Goal: Transaction & Acquisition: Obtain resource

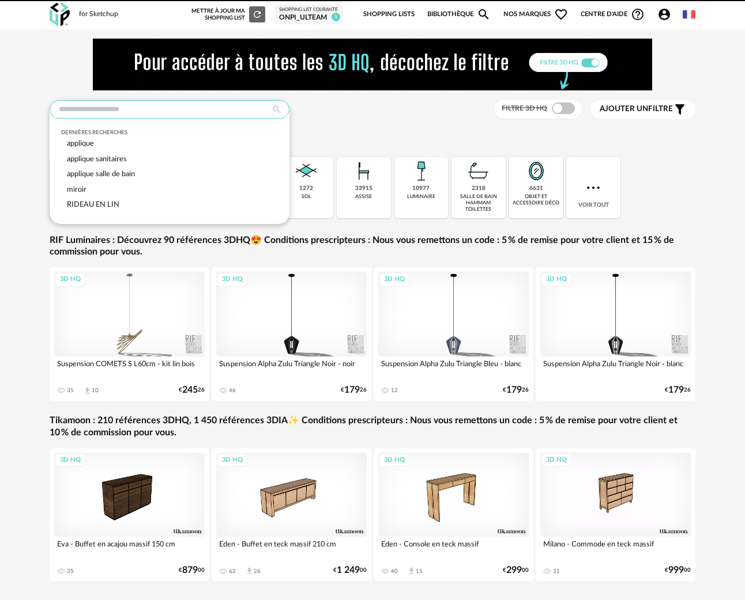
click at [138, 107] on input "text" at bounding box center [170, 109] width 240 height 18
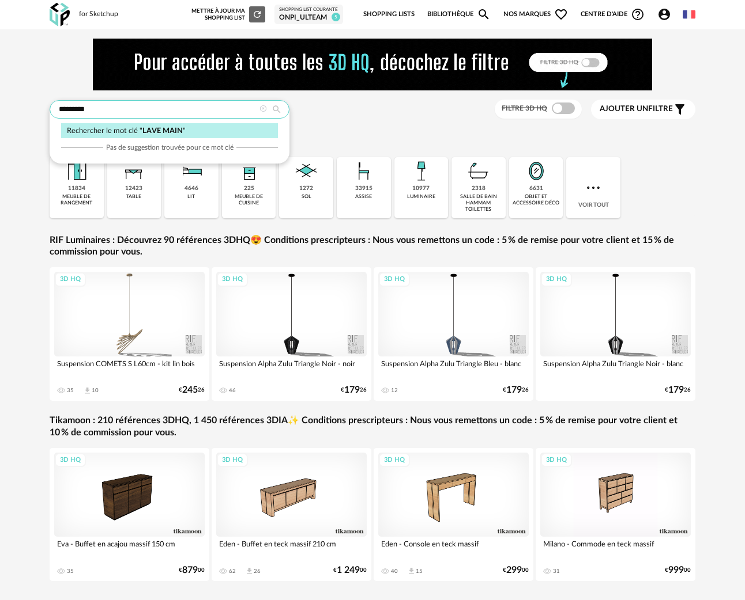
type input "*********"
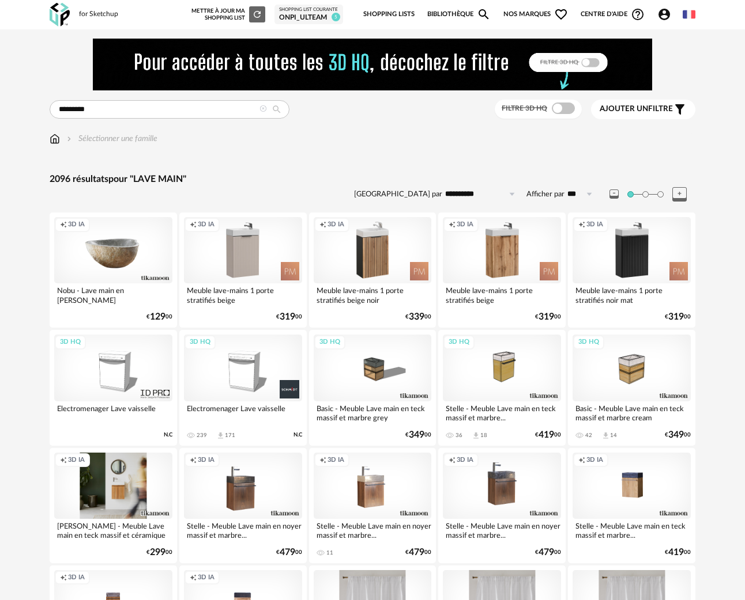
click at [458, 17] on link "Bibliothèque Magnify icon" at bounding box center [458, 14] width 63 height 24
click at [486, 16] on icon "Magnify icon" at bounding box center [484, 14] width 14 height 14
click at [483, 9] on icon "Magnify icon" at bounding box center [484, 14] width 14 height 14
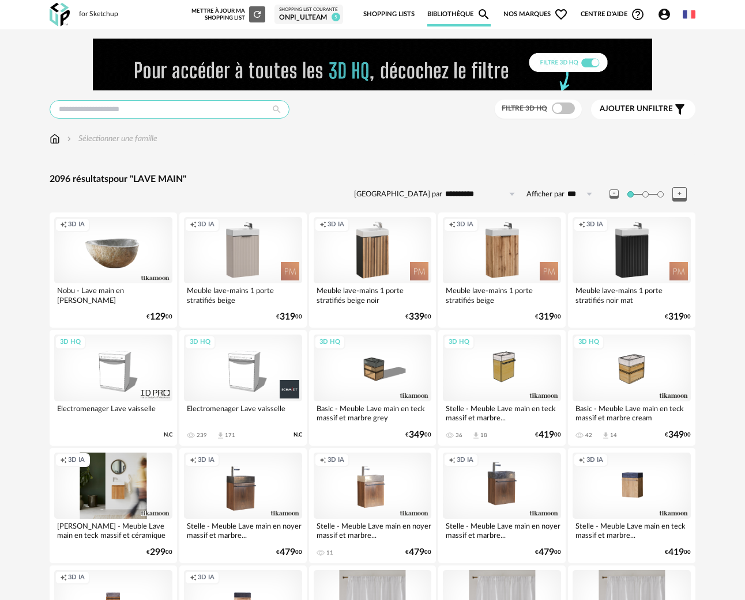
click at [84, 109] on input "text" at bounding box center [170, 109] width 240 height 18
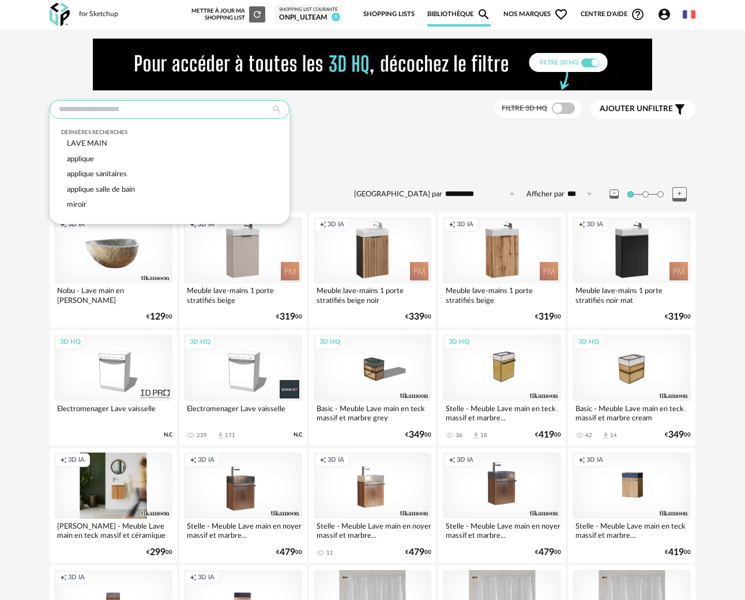
drag, startPoint x: 104, startPoint y: 105, endPoint x: 116, endPoint y: 105, distance: 12.7
click at [104, 105] on input "text" at bounding box center [170, 109] width 240 height 18
click at [421, 111] on div "Dernières recherches LAVE MAIN applique applique sanitaires applique salle de b…" at bounding box center [372, 110] width 645 height 20
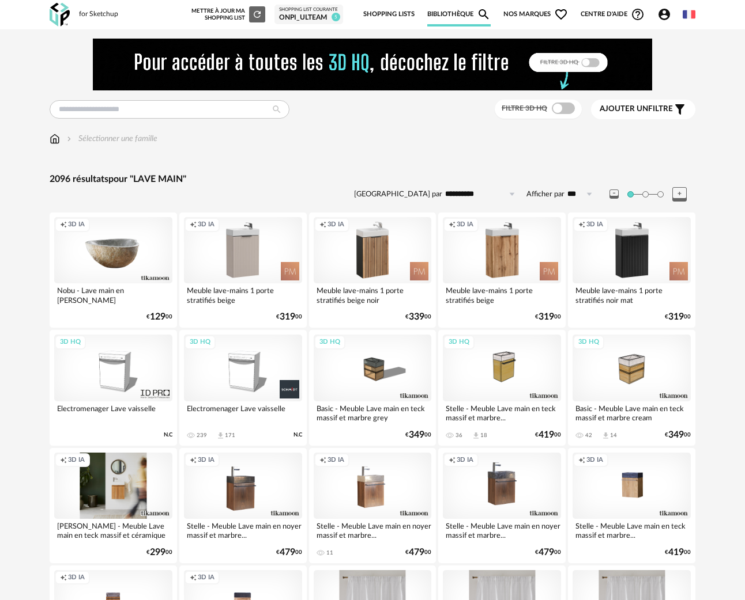
click at [469, 14] on link "Bibliothèque Magnify icon" at bounding box center [458, 14] width 63 height 24
click at [379, 14] on link "Shopping Lists" at bounding box center [388, 14] width 51 height 24
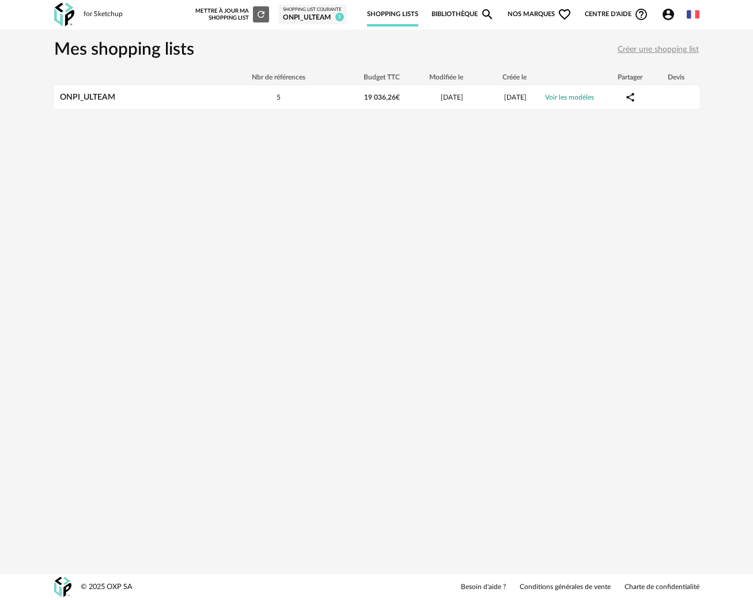
click at [447, 12] on link "Bibliothèque Magnify icon" at bounding box center [463, 14] width 63 height 24
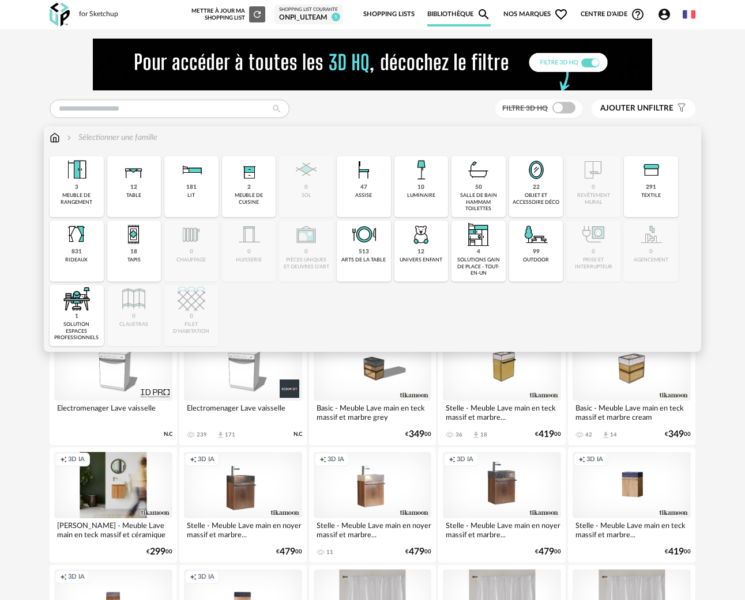
click at [478, 194] on div "salle de bain hammam toilettes" at bounding box center [478, 202] width 47 height 20
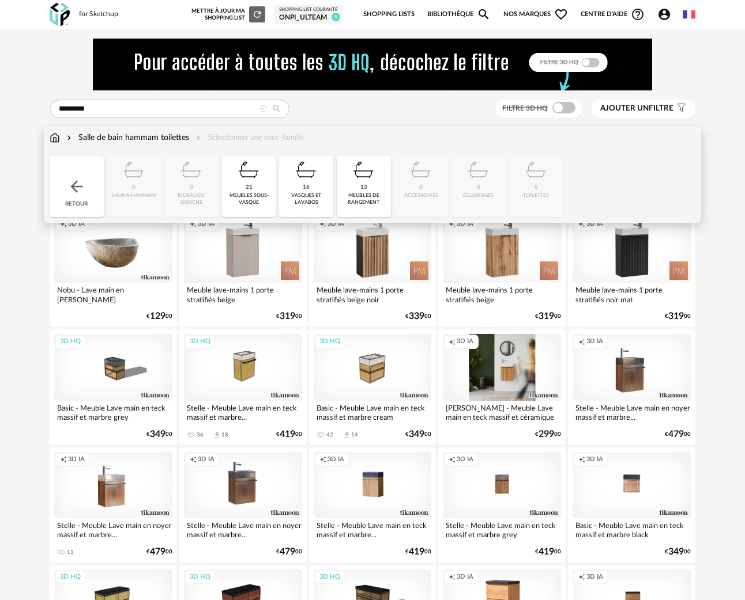
click at [305, 201] on div "vasques et lavabos" at bounding box center [305, 198] width 47 height 13
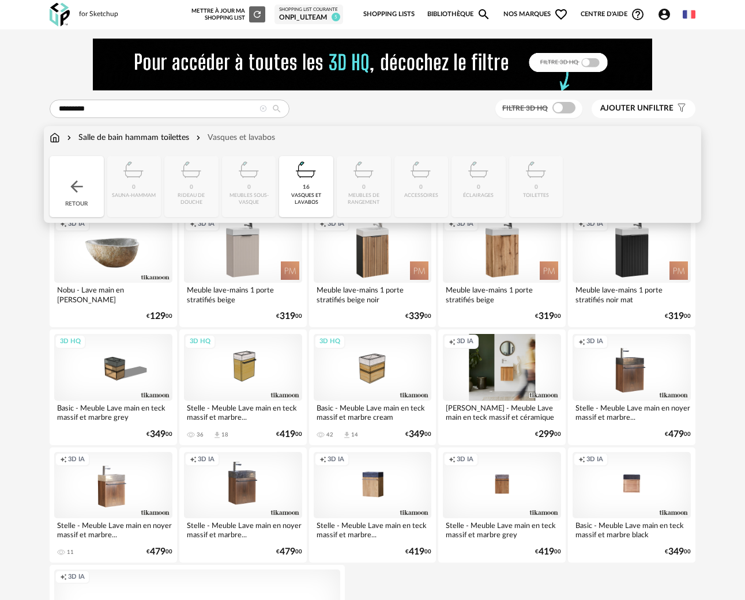
click at [159, 139] on div "Salle de bain hammam toilettes" at bounding box center [127, 138] width 124 height 12
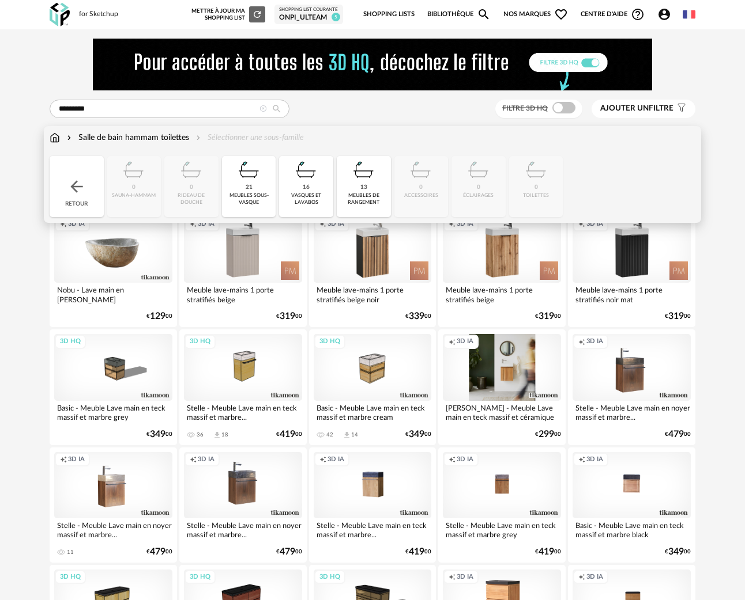
click at [240, 187] on div "21 meubles sous-vasque" at bounding box center [249, 186] width 54 height 61
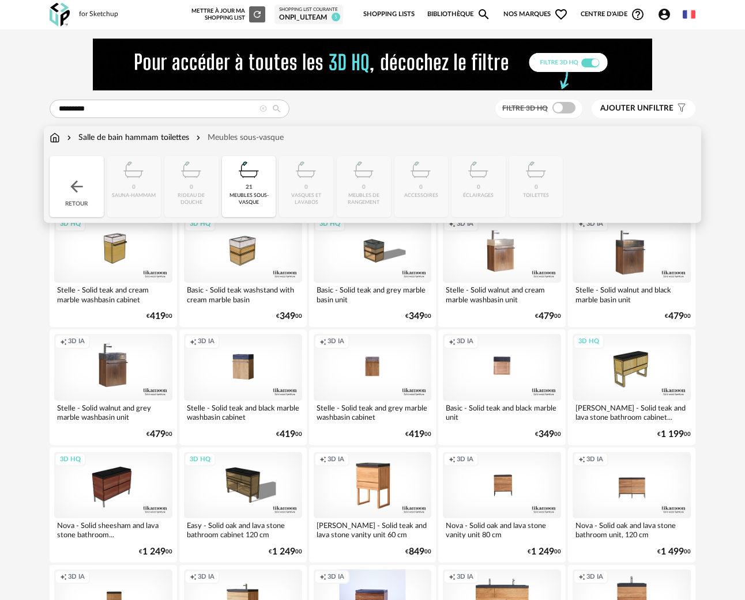
click at [115, 143] on div "Salle de bain hammam toilettes" at bounding box center [127, 138] width 124 height 12
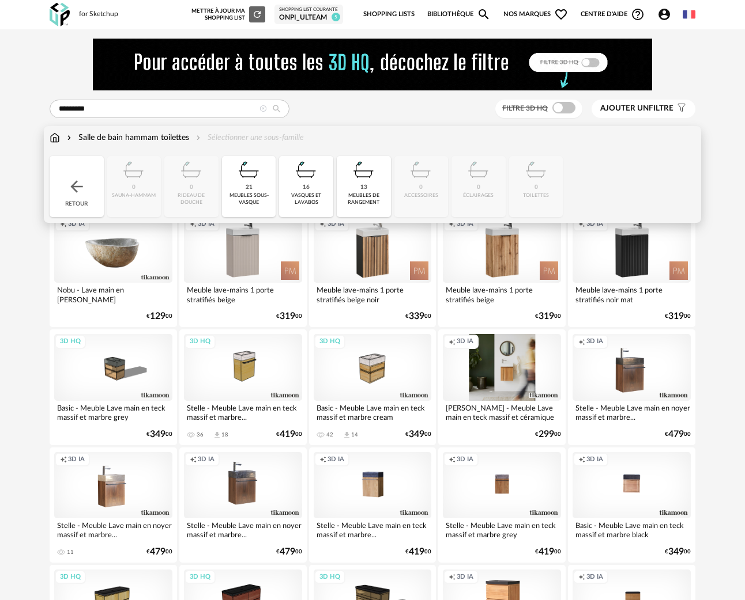
click at [74, 186] on img at bounding box center [76, 186] width 18 height 18
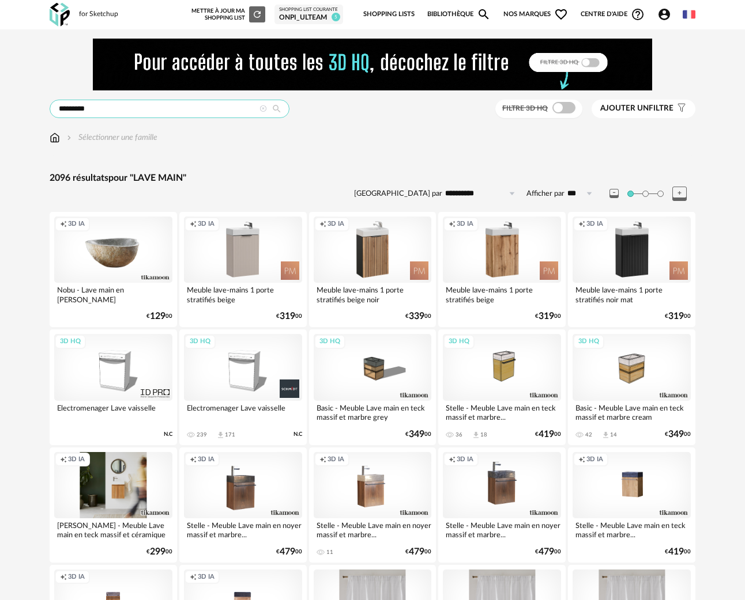
click at [172, 108] on input "*********" at bounding box center [170, 109] width 240 height 18
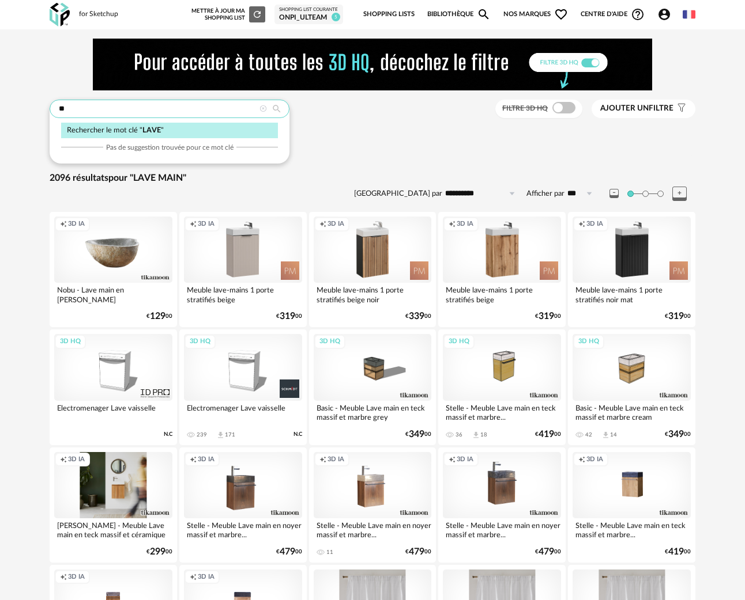
type input "*"
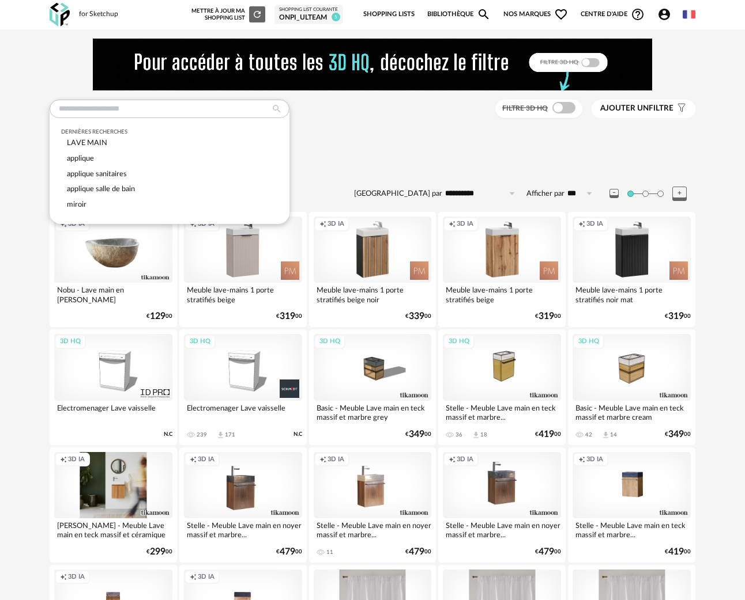
click at [379, 173] on div "2096 résultats pour "LAVE MAIN"" at bounding box center [372, 178] width 645 height 12
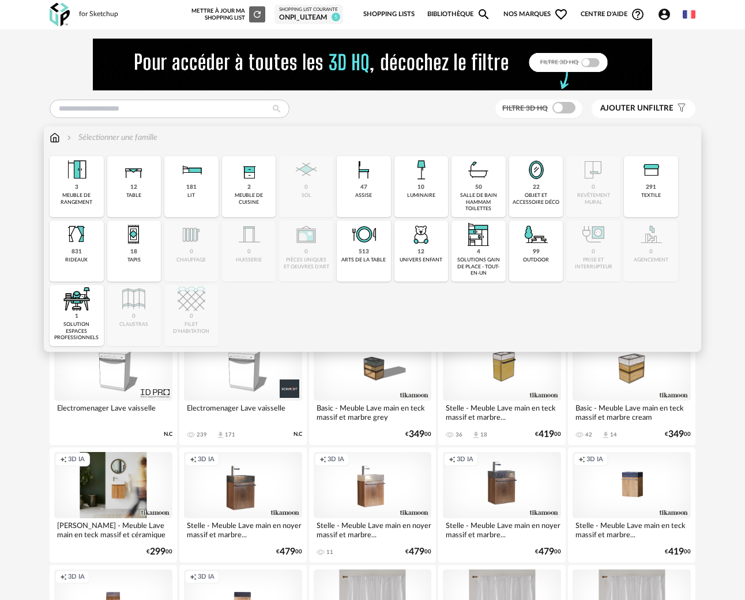
click at [89, 320] on div "1 solution espaces professionnels" at bounding box center [77, 315] width 54 height 61
type input "*********"
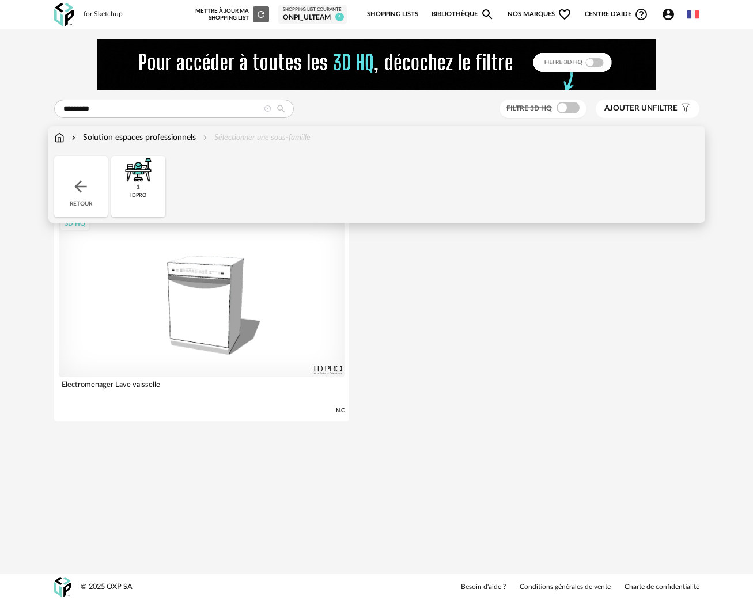
click at [157, 186] on div "1 idpro" at bounding box center [138, 186] width 54 height 61
click at [149, 182] on img at bounding box center [138, 170] width 28 height 28
click at [84, 184] on img at bounding box center [80, 186] width 18 height 18
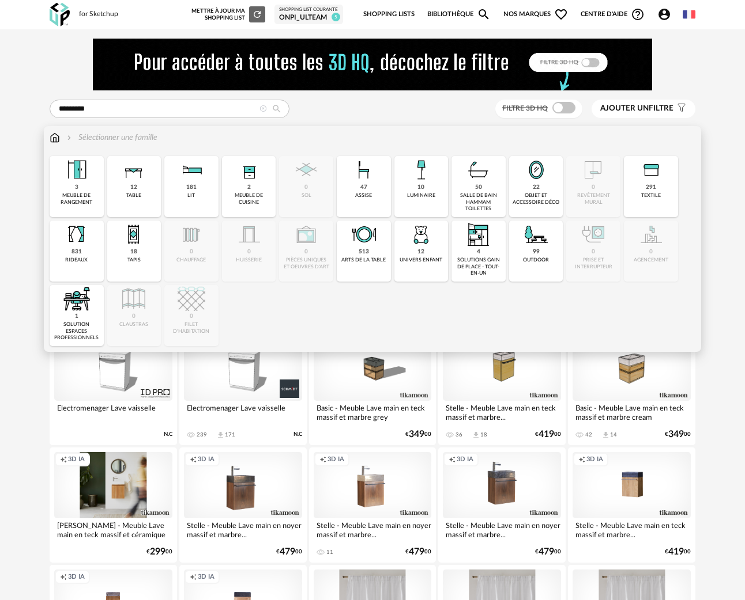
click at [112, 9] on div "for Sketchup Nouvelle shopping list Mettre à jour ma Shopping List Refresh icon…" at bounding box center [372, 14] width 664 height 29
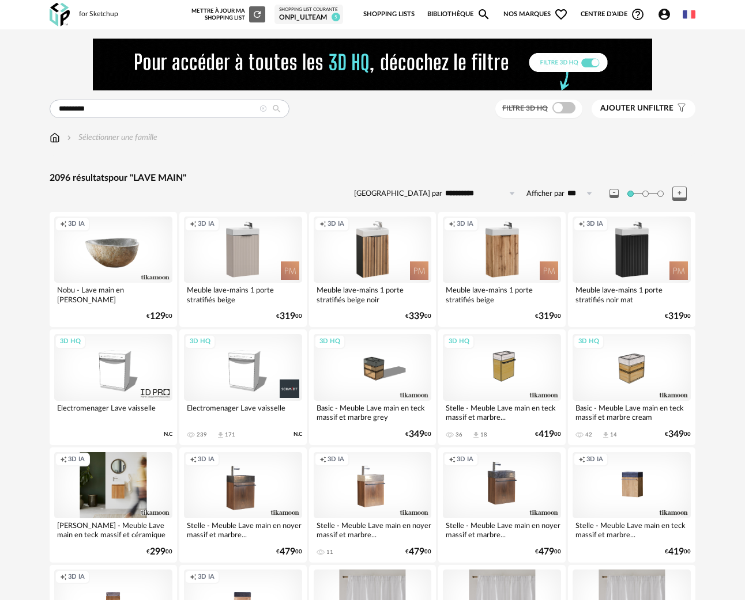
click at [263, 111] on icon at bounding box center [262, 108] width 7 height 7
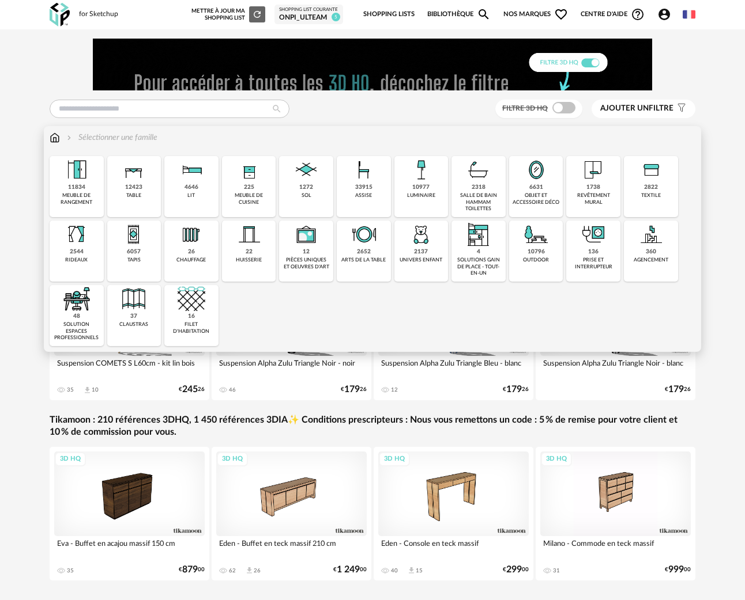
click at [69, 307] on img at bounding box center [77, 299] width 28 height 28
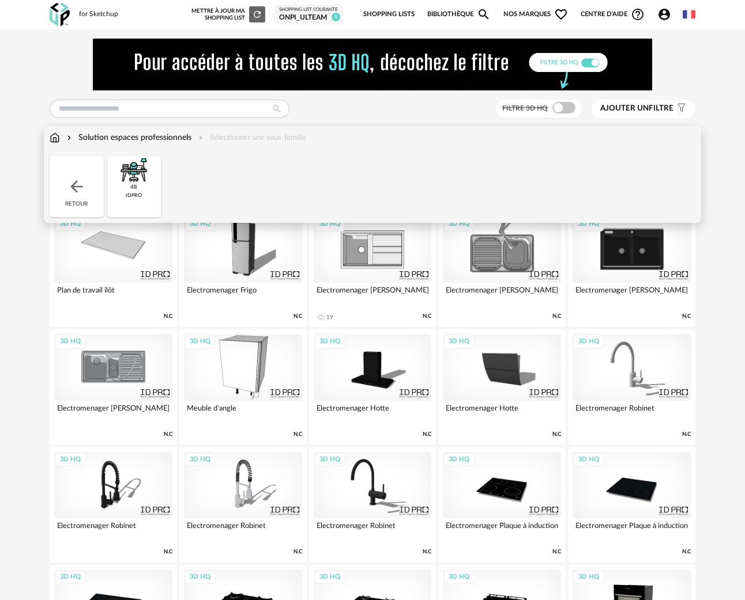
click at [72, 183] on img at bounding box center [76, 186] width 18 height 18
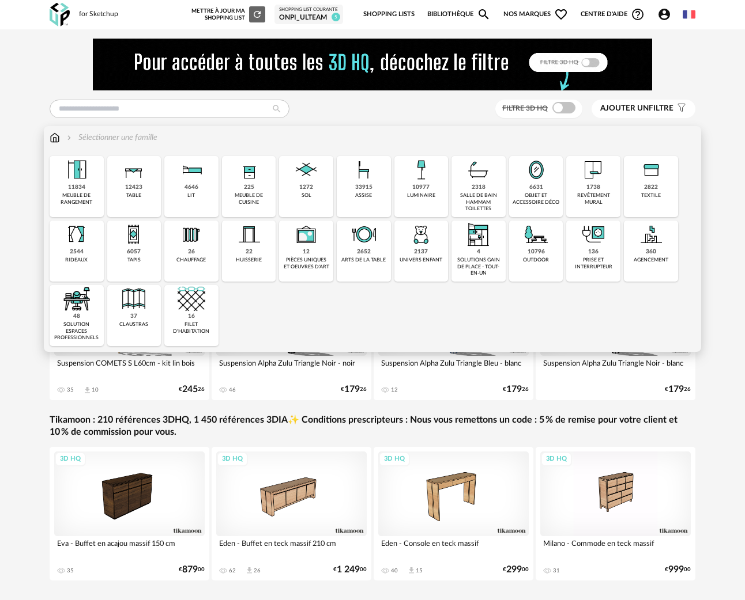
click at [473, 180] on img at bounding box center [478, 170] width 28 height 28
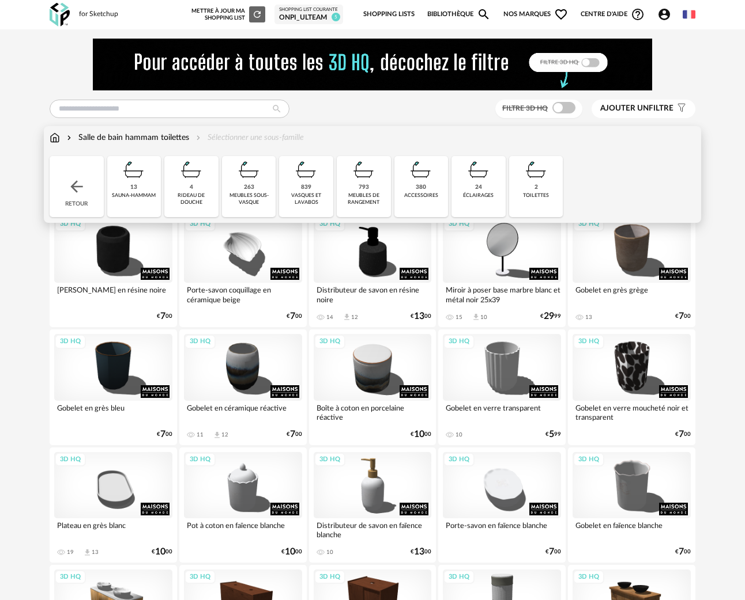
click at [316, 192] on div "839 vasques et lavabos" at bounding box center [306, 186] width 54 height 61
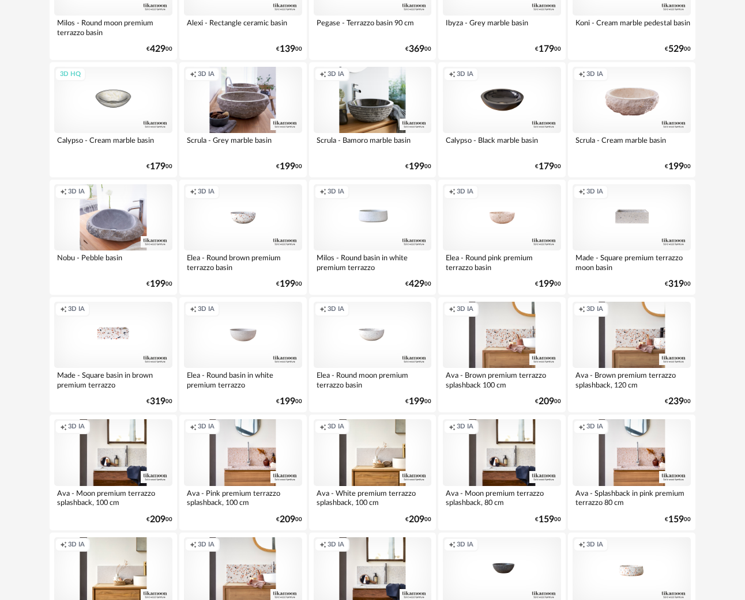
scroll to position [2038, 0]
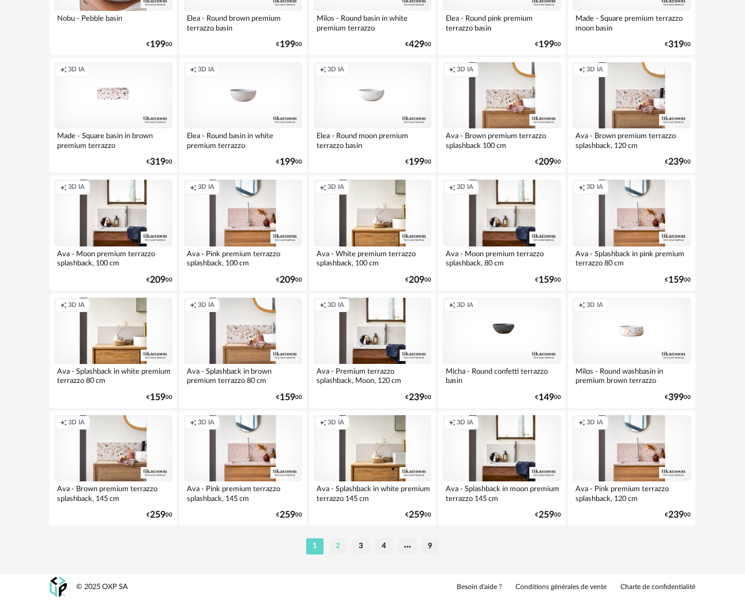
click at [336, 547] on li "2" at bounding box center [337, 547] width 17 height 16
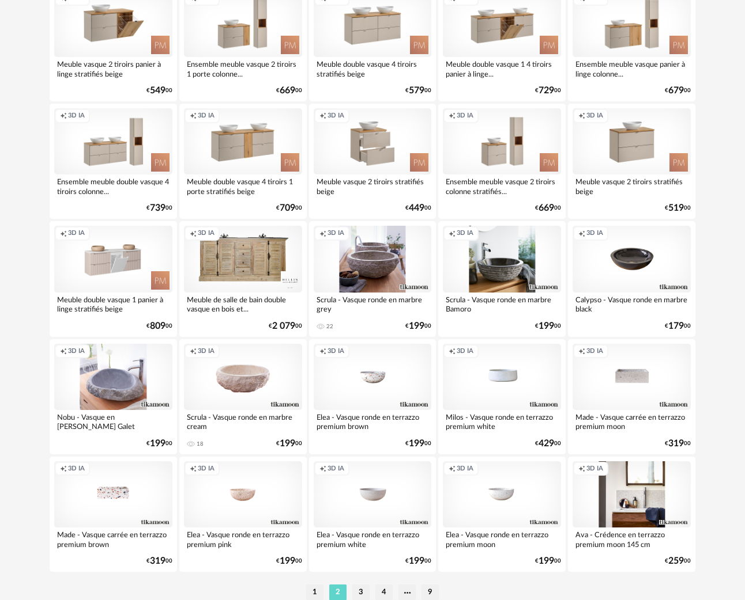
scroll to position [2038, 0]
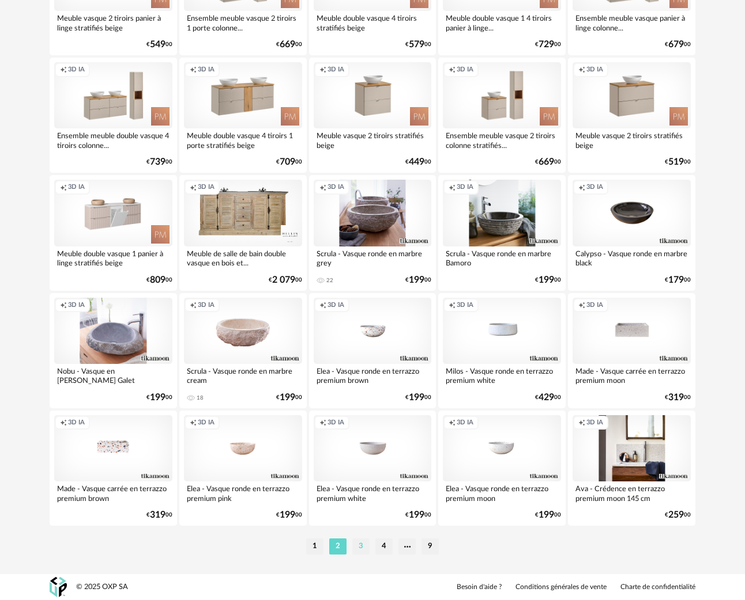
click at [361, 549] on li "3" at bounding box center [360, 547] width 17 height 16
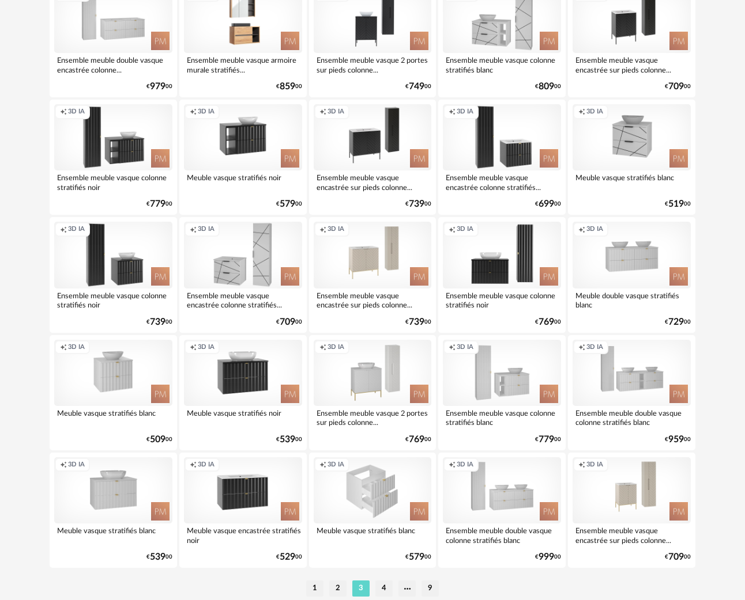
scroll to position [2038, 0]
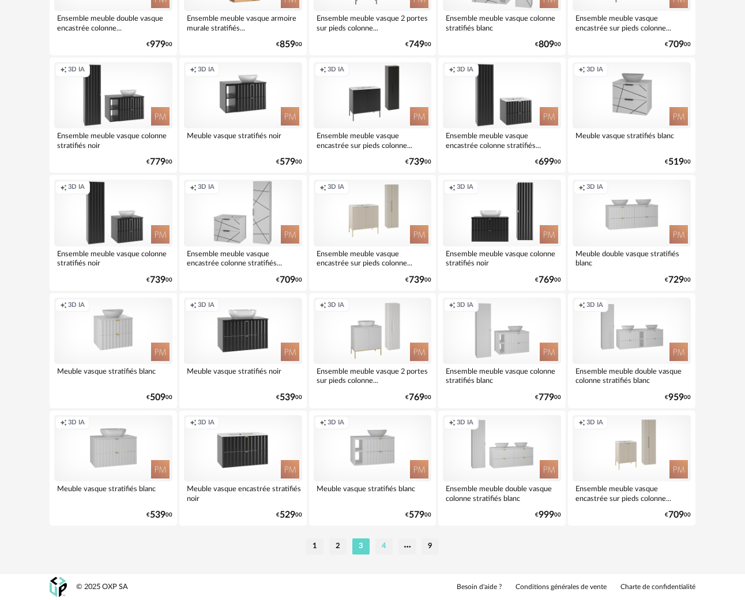
click at [383, 549] on li "4" at bounding box center [383, 547] width 17 height 16
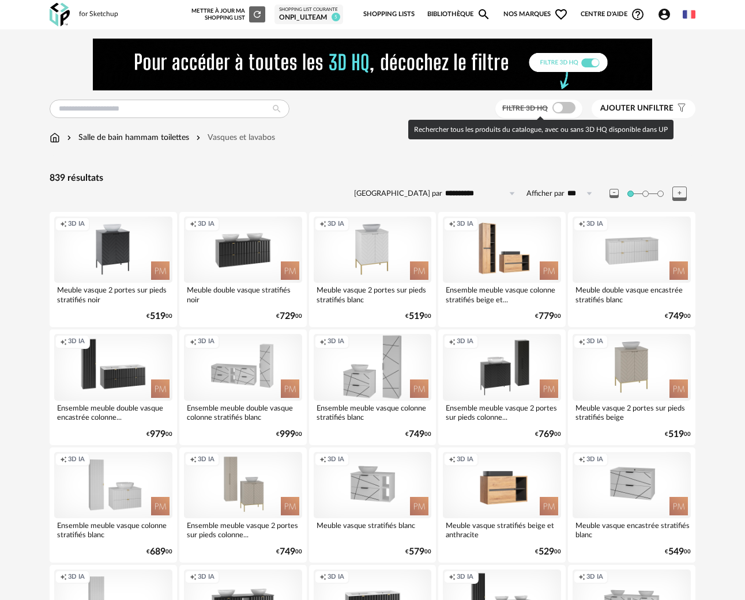
click at [573, 104] on div at bounding box center [563, 108] width 23 height 12
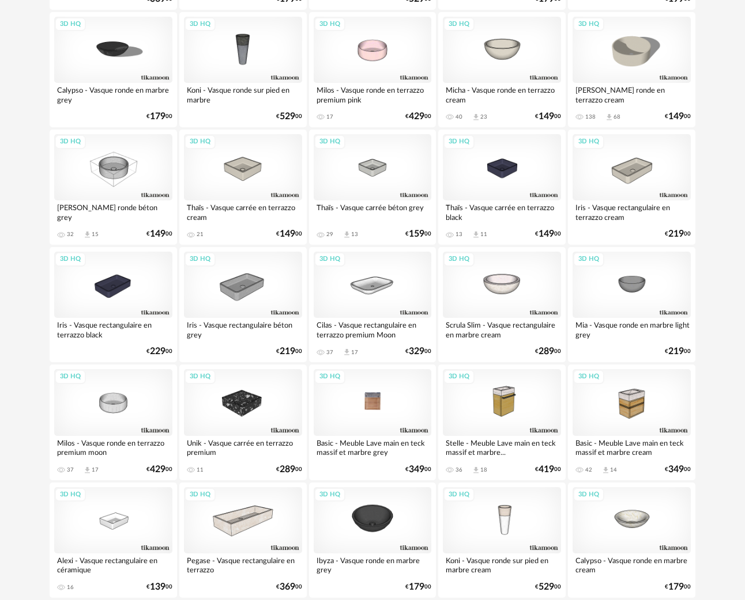
scroll to position [1187, 0]
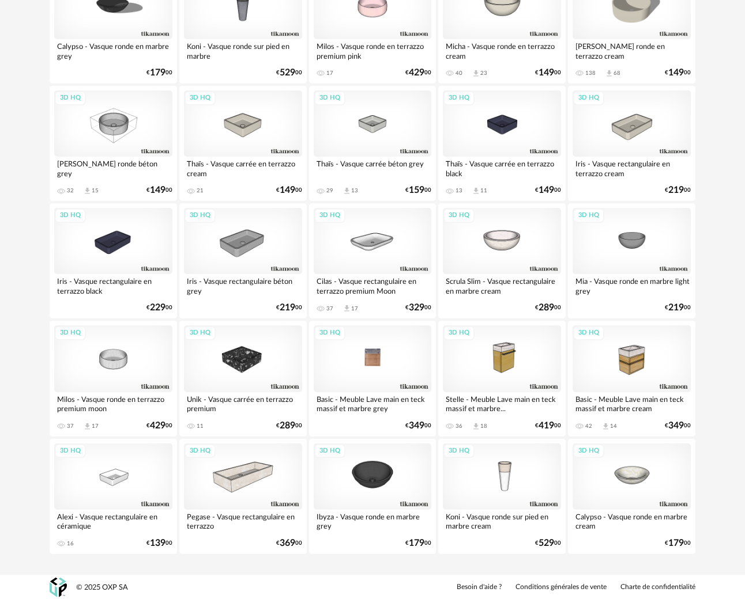
click at [375, 360] on div "3D HQ" at bounding box center [372, 359] width 118 height 66
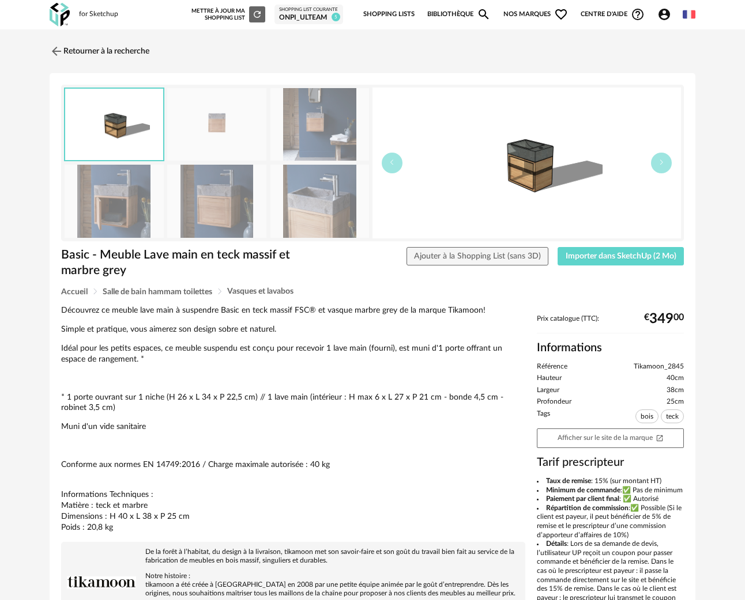
click at [100, 199] on img at bounding box center [114, 201] width 99 height 73
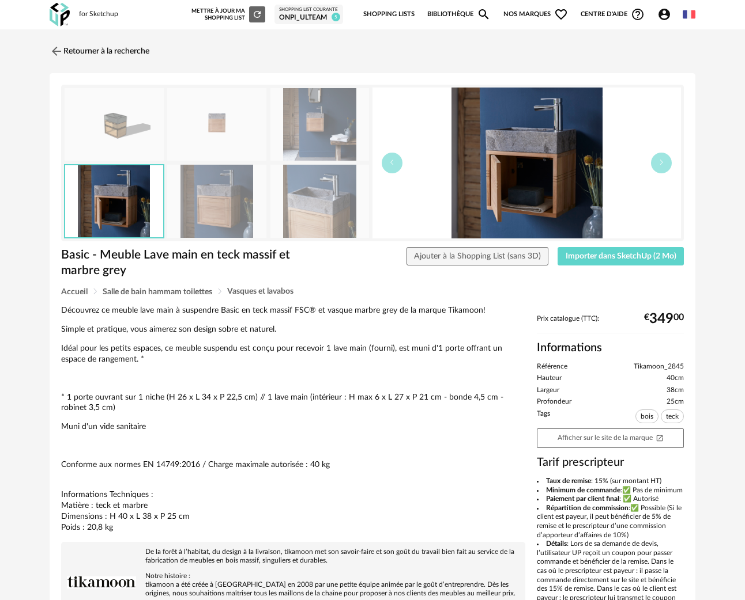
click at [226, 200] on img at bounding box center [216, 201] width 99 height 73
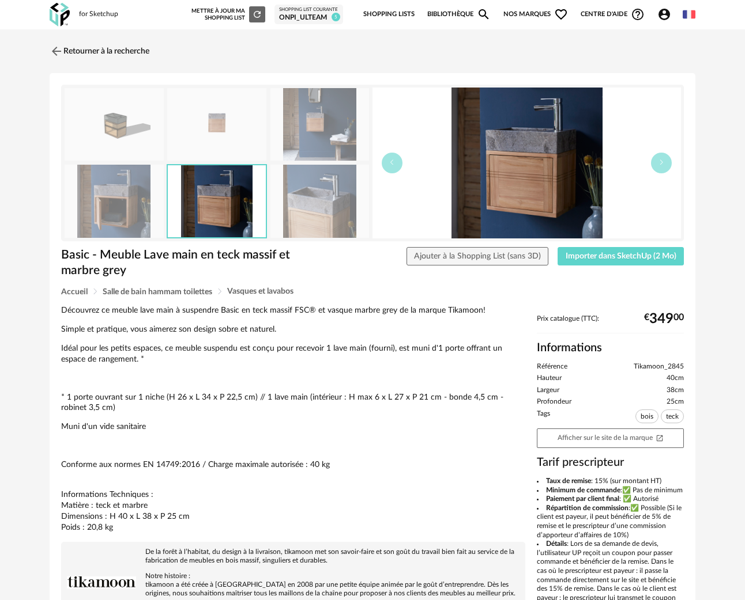
click at [285, 205] on img at bounding box center [319, 201] width 99 height 73
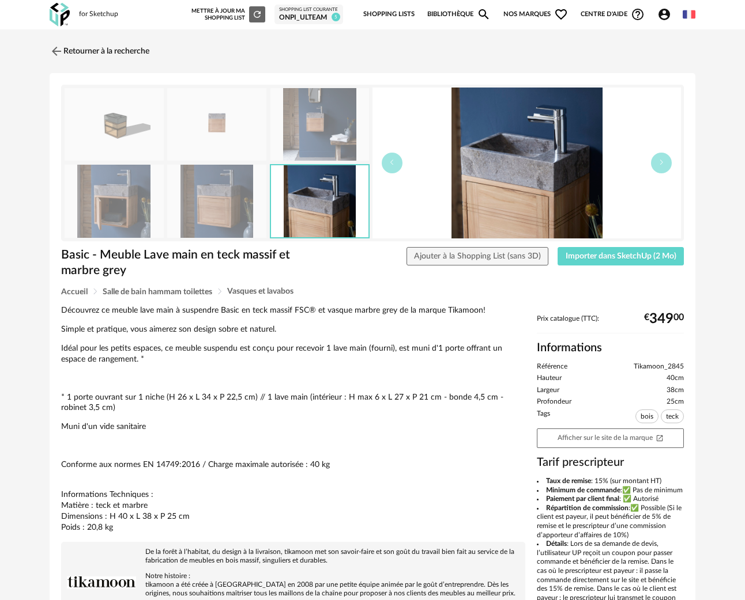
click at [334, 135] on img at bounding box center [319, 124] width 99 height 73
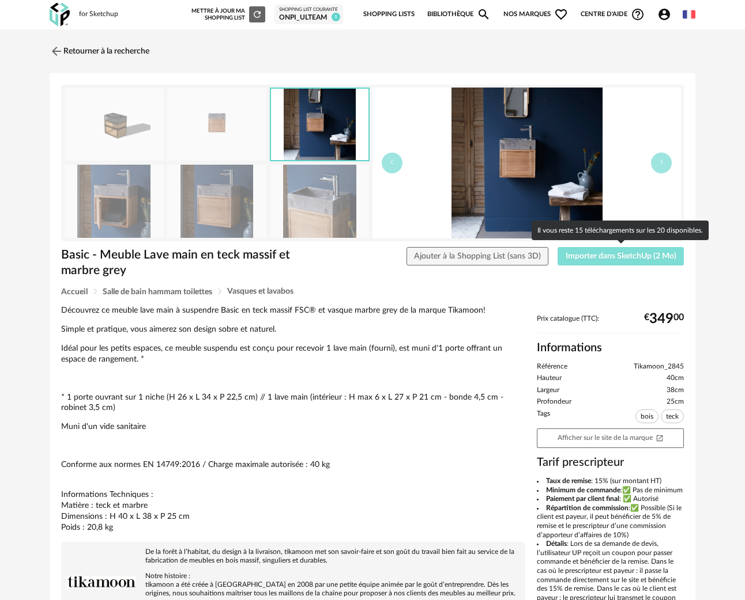
click at [613, 263] on button "Importer dans SketchUp (2 Mo)" at bounding box center [620, 256] width 126 height 18
